Goal: Check status: Check status

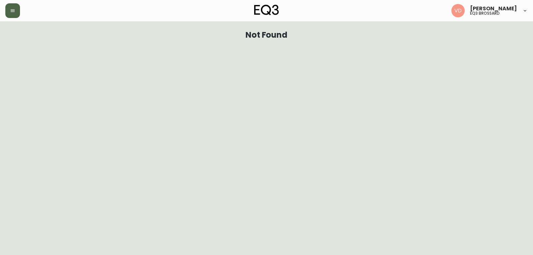
click at [15, 7] on button "button" at bounding box center [12, 10] width 15 height 15
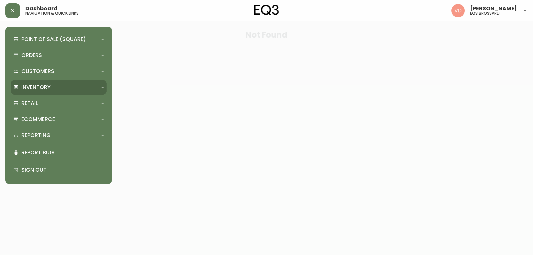
click at [37, 83] on div "Inventory" at bounding box center [59, 87] width 96 height 15
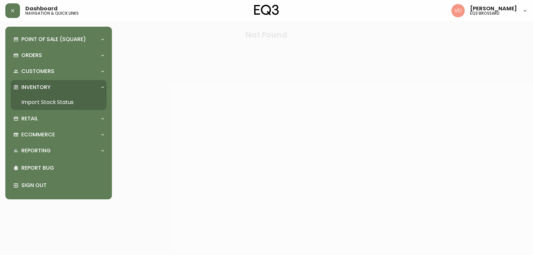
click at [56, 99] on link "Import Stock Status" at bounding box center [59, 102] width 96 height 15
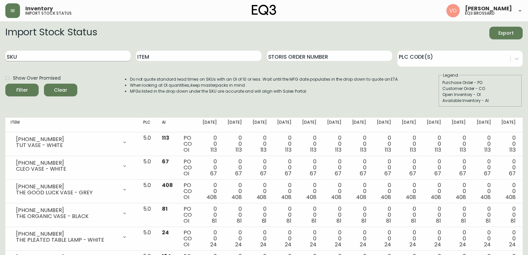
click at [50, 60] on input "SKU" at bounding box center [67, 56] width 125 height 11
paste input "[PHONE_NUMBER]"
type input "[PHONE_NUMBER]"
click at [5, 84] on button "Filter" at bounding box center [21, 90] width 33 height 13
